Goal: Find specific page/section: Find specific page/section

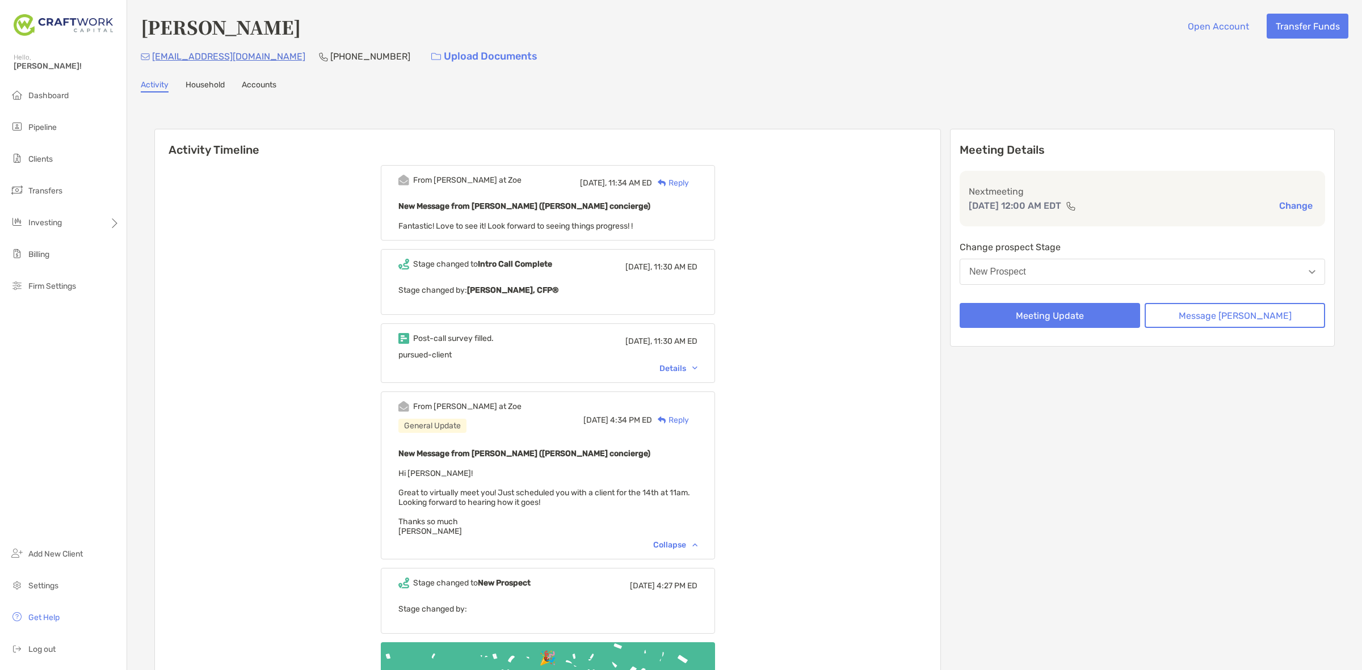
drag, startPoint x: 597, startPoint y: 95, endPoint x: 493, endPoint y: 105, distance: 104.9
click at [509, 107] on div "Activity Timeline From [PERSON_NAME] at Zoe [DATE], 11:34 AM ED Reply New Messa…" at bounding box center [745, 427] width 1208 height 647
click at [54, 108] on ul "Dashboard Pipeline Clients Transfers Investing Billing Firm Settings" at bounding box center [63, 196] width 127 height 223
click at [54, 100] on li "Dashboard" at bounding box center [63, 96] width 127 height 23
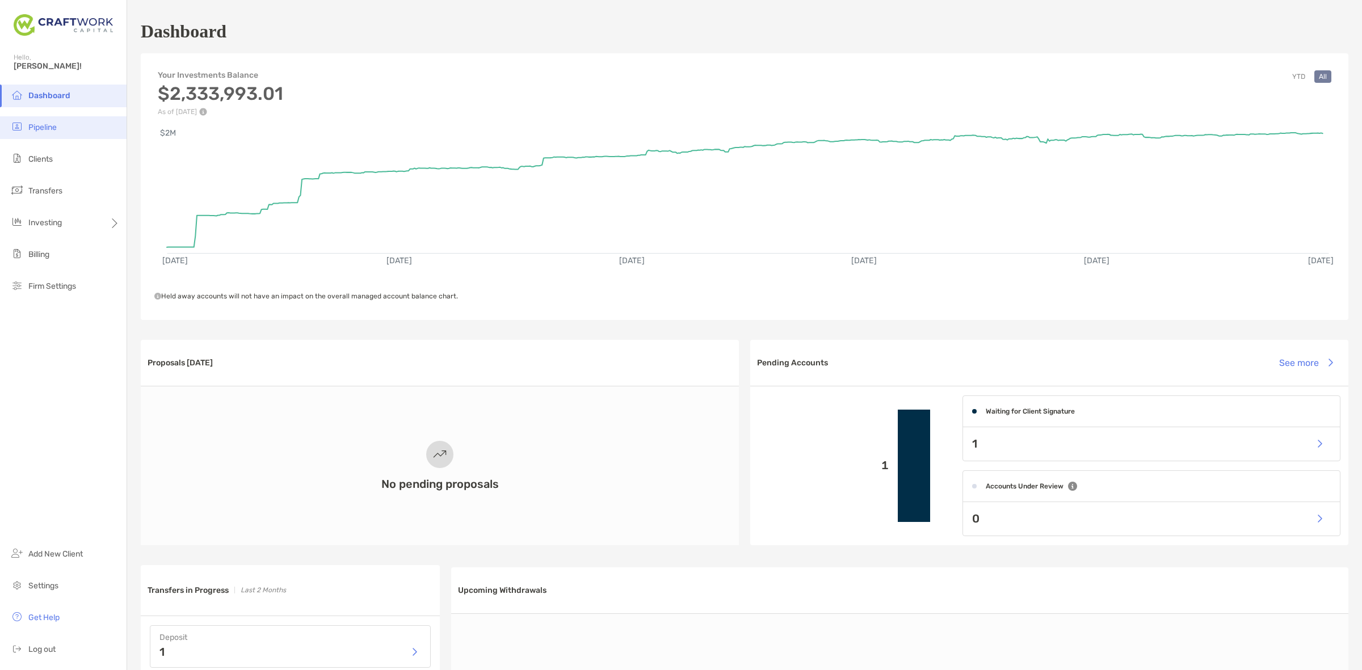
click at [71, 125] on li "Pipeline" at bounding box center [63, 127] width 127 height 23
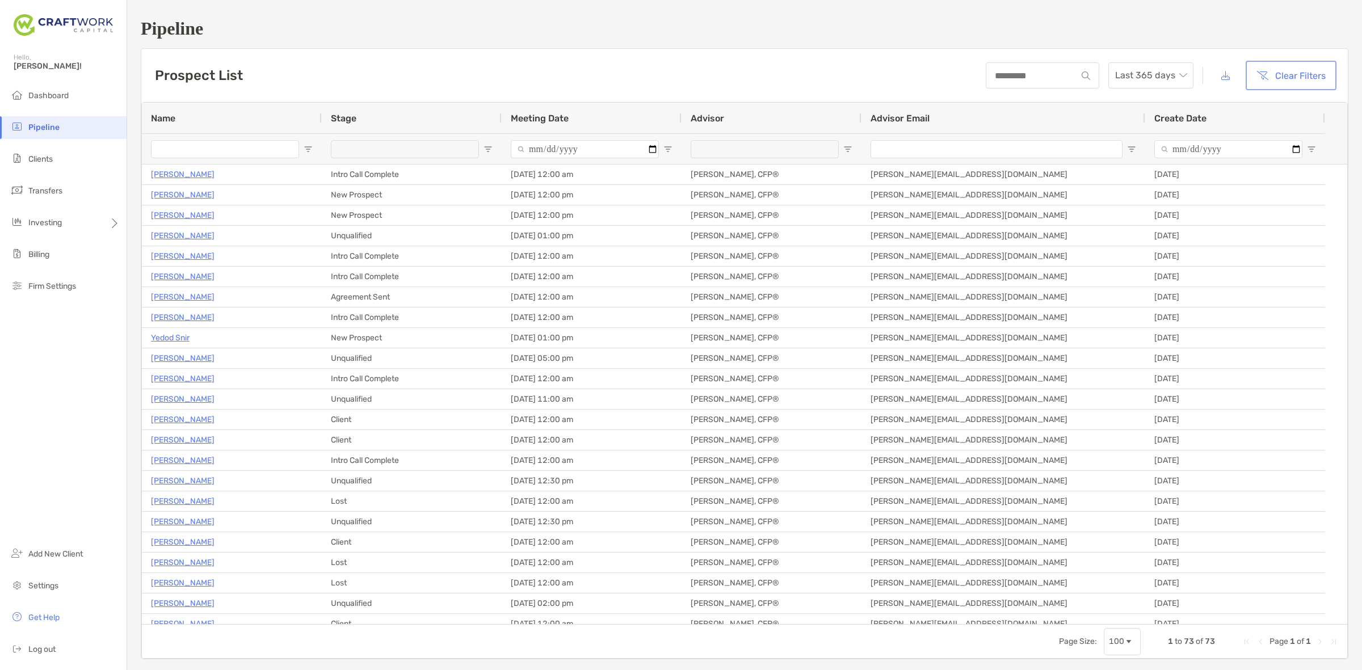
click at [1279, 74] on button "Clear Filters" at bounding box center [1291, 75] width 86 height 25
click at [1269, 81] on button "Clear Filters" at bounding box center [1291, 75] width 86 height 25
click at [486, 148] on div at bounding box center [412, 148] width 180 height 31
click at [486, 148] on span "Open Filter Menu" at bounding box center [488, 149] width 9 height 9
type input "***"
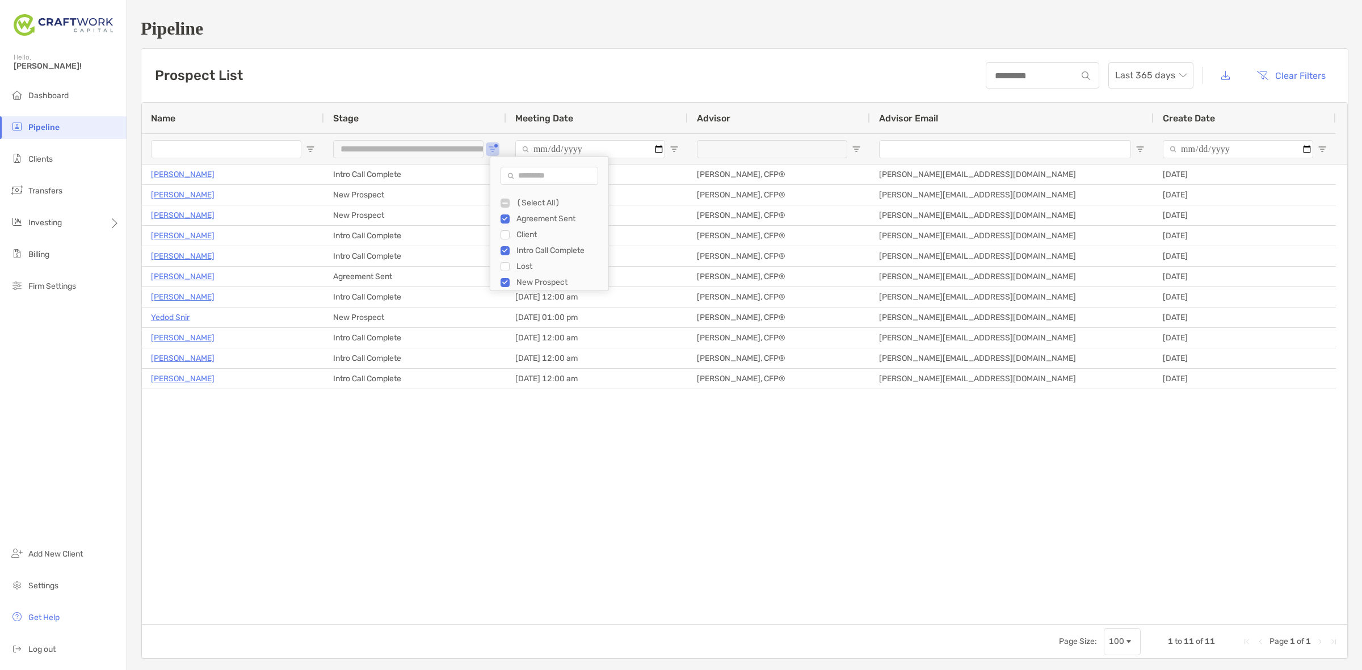
type input "**********"
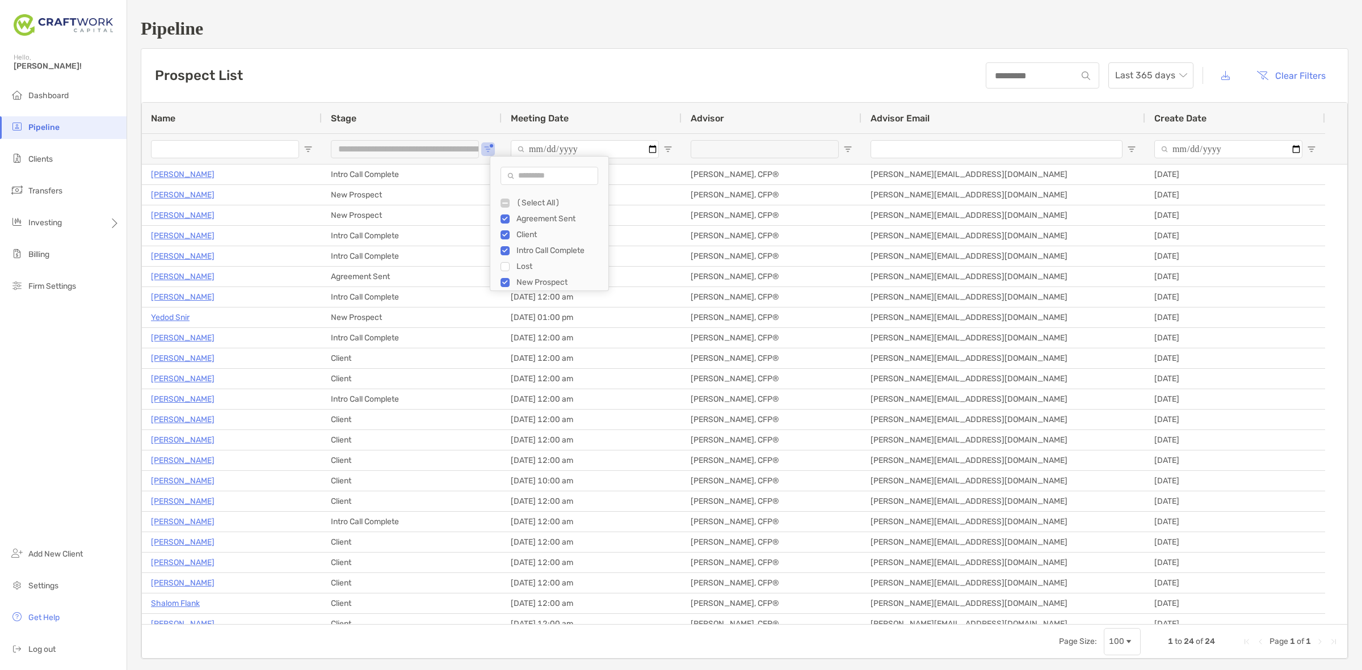
click at [307, 74] on div "Prospect List Last 365 days Clear Filters" at bounding box center [744, 75] width 1207 height 53
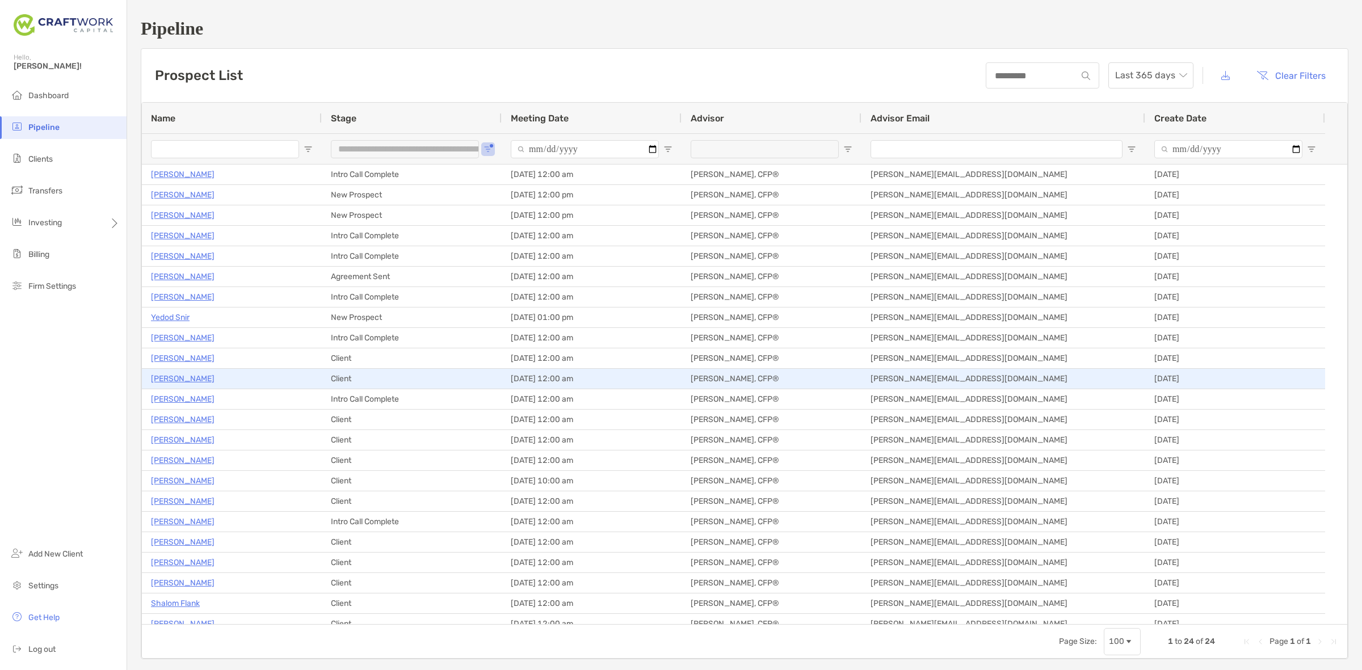
scroll to position [30, 0]
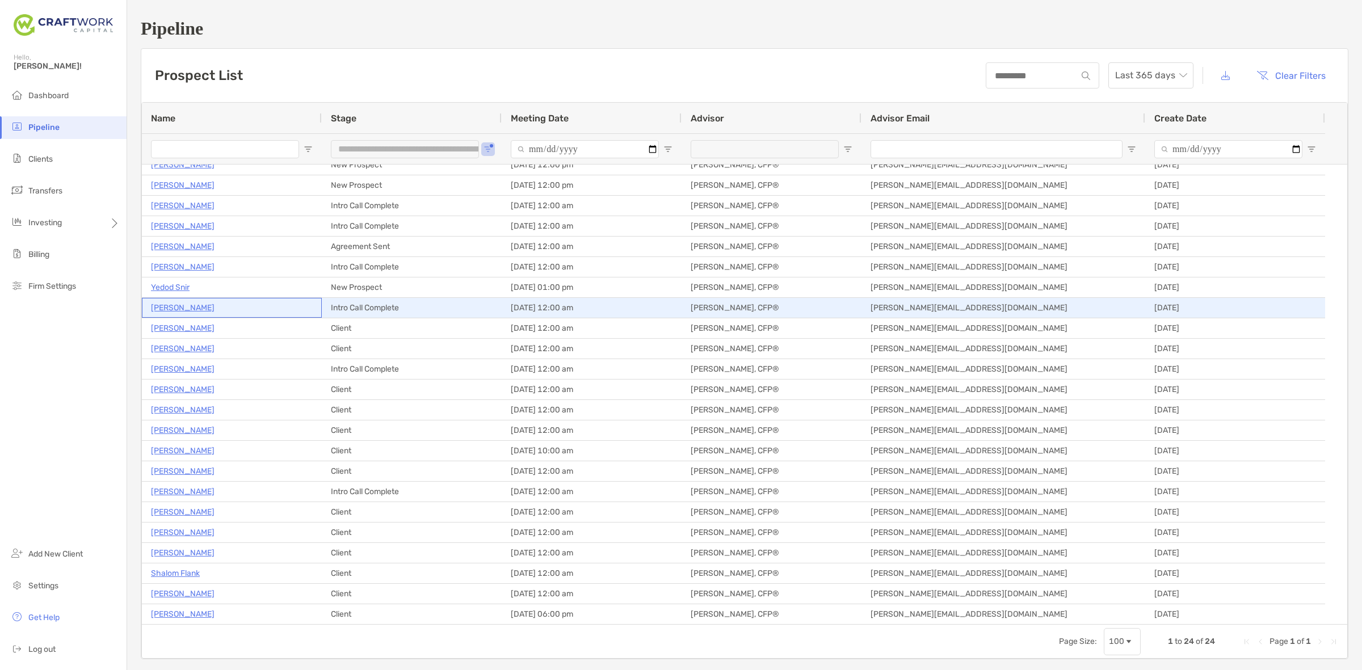
click at [191, 311] on p "[PERSON_NAME]" at bounding box center [183, 308] width 64 height 14
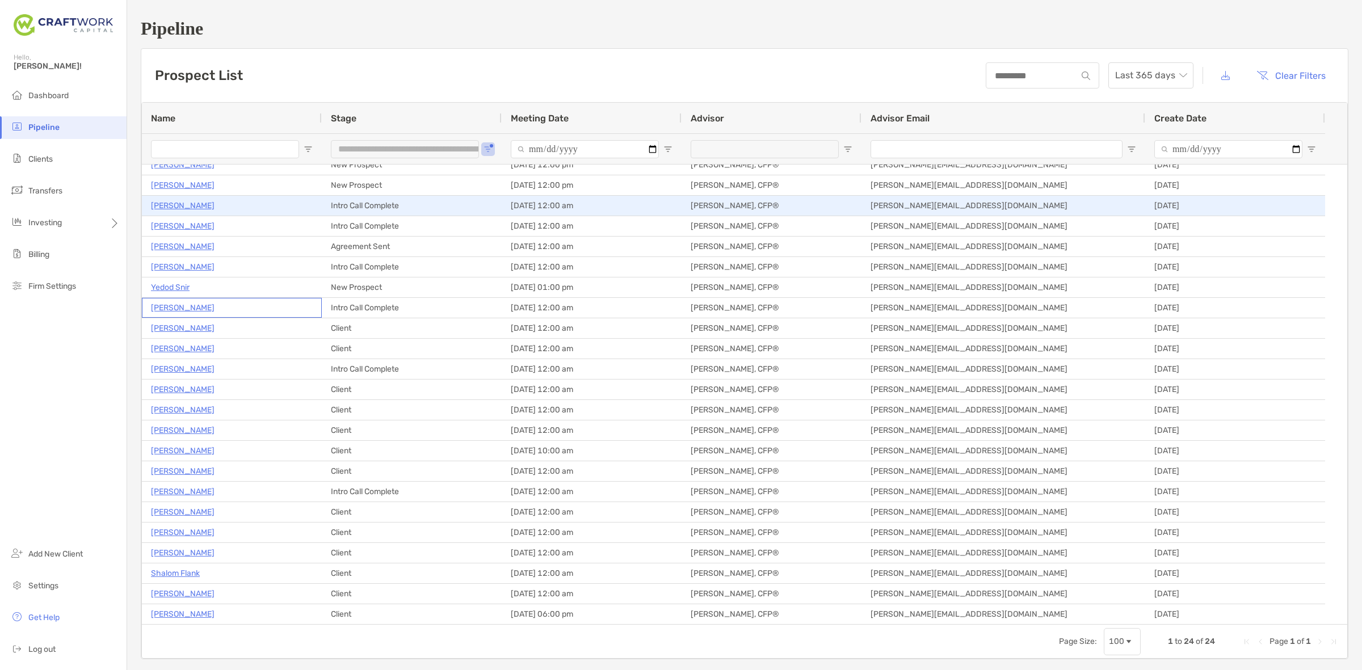
scroll to position [0, 0]
